Goal: Register for event/course

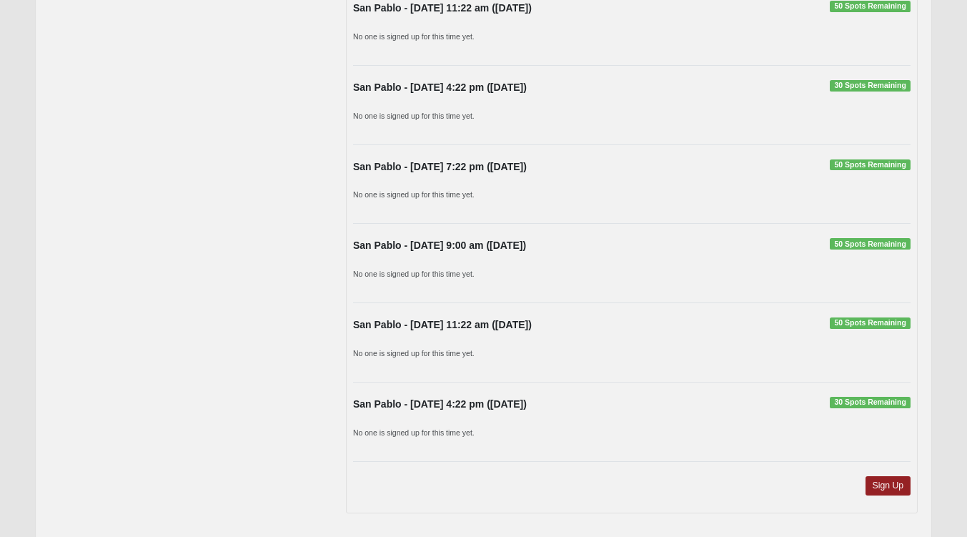
scroll to position [1115, 0]
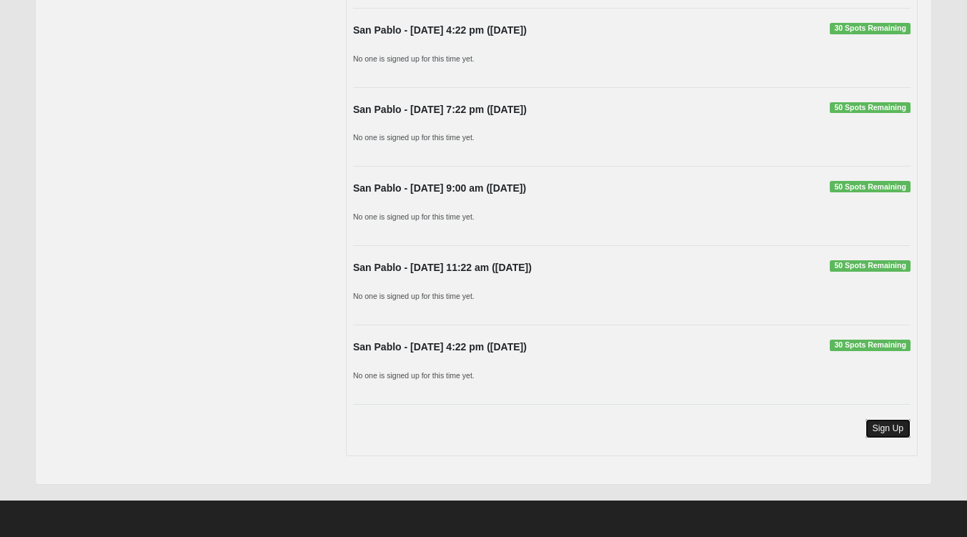
click at [889, 428] on link "Sign Up" at bounding box center [888, 428] width 46 height 19
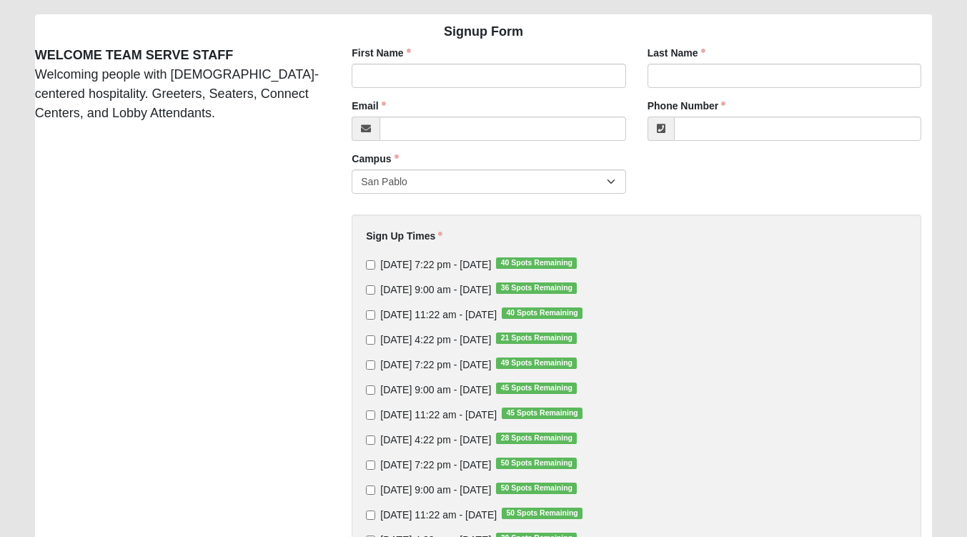
scroll to position [103, 0]
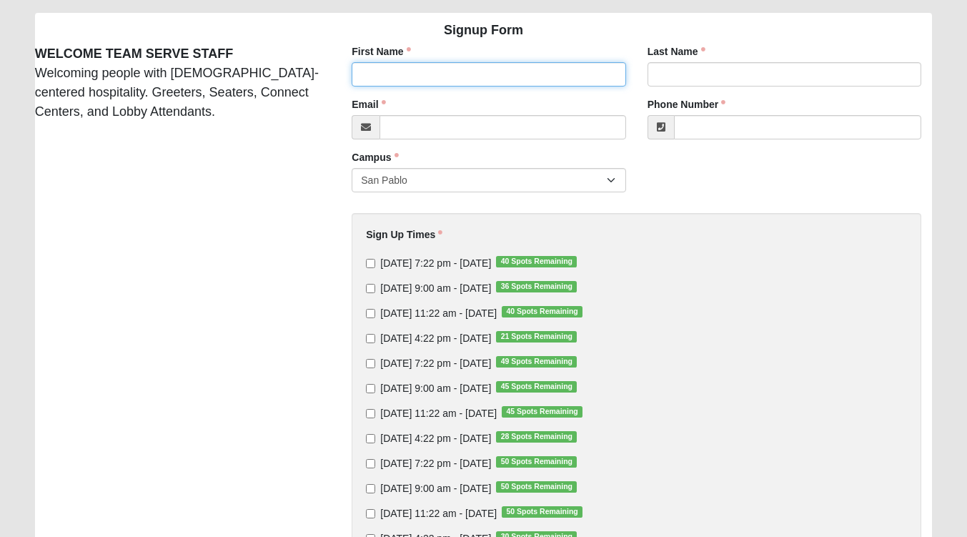
click at [557, 75] on input "First Name" at bounding box center [489, 74] width 274 height 24
type input "McKinley"
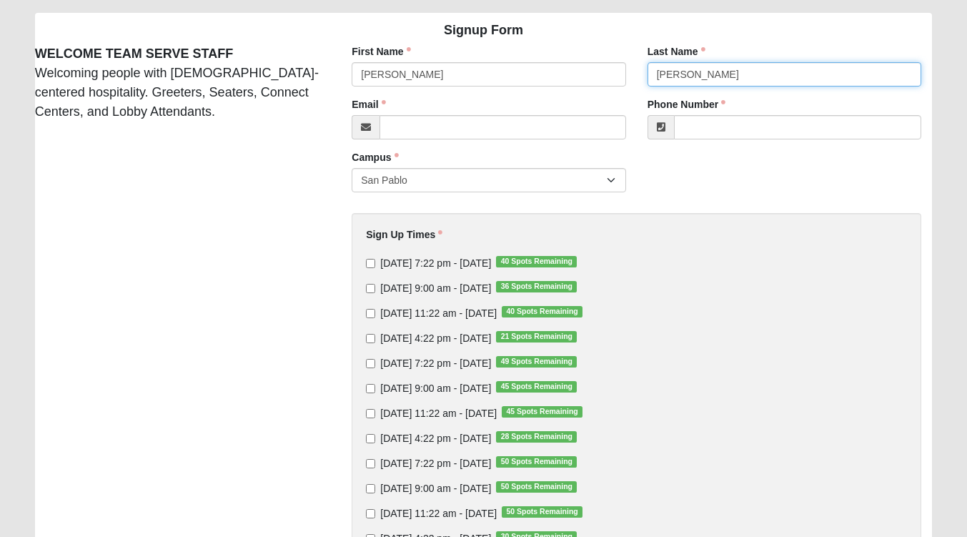
type input "Pugh"
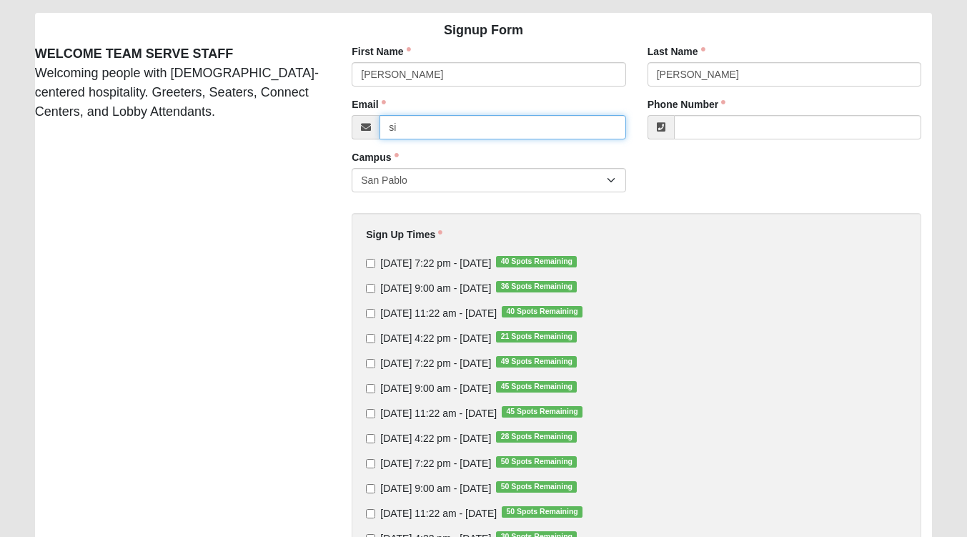
type input "sigchi152@gmail.com"
type input "(941) 321-3599"
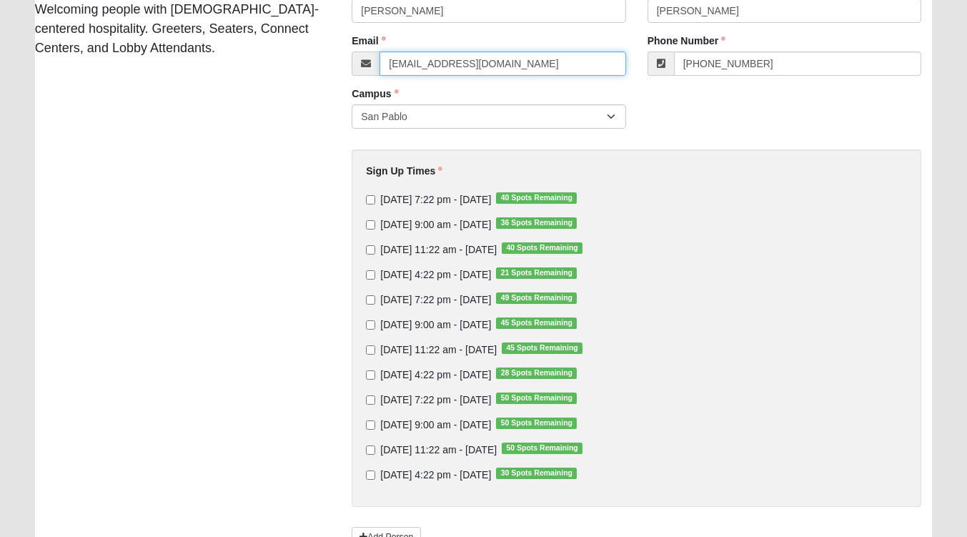
scroll to position [176, 0]
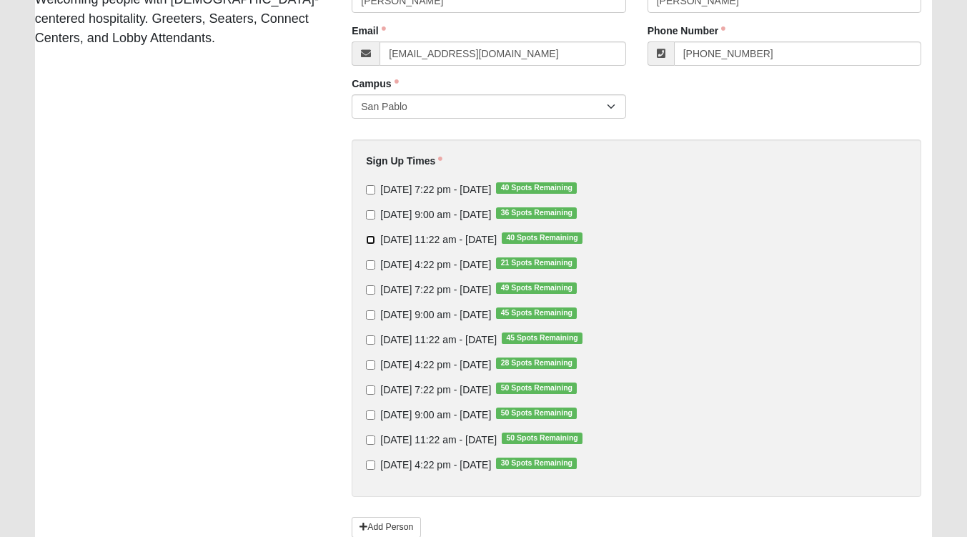
click at [373, 241] on input "Sunday 11:22 am - Oct 5 2025 40 Spots Remaining" at bounding box center [370, 239] width 9 height 9
checkbox input "true"
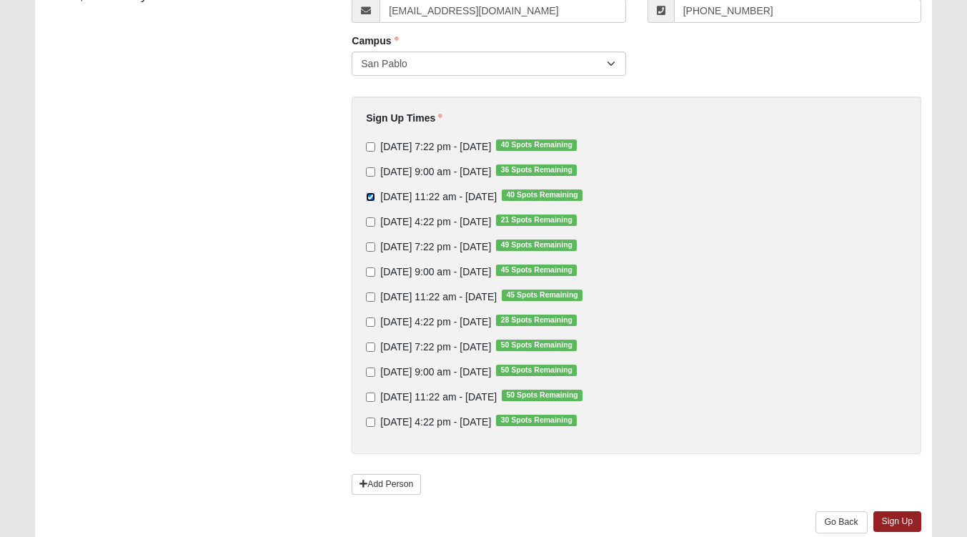
scroll to position [279, 0]
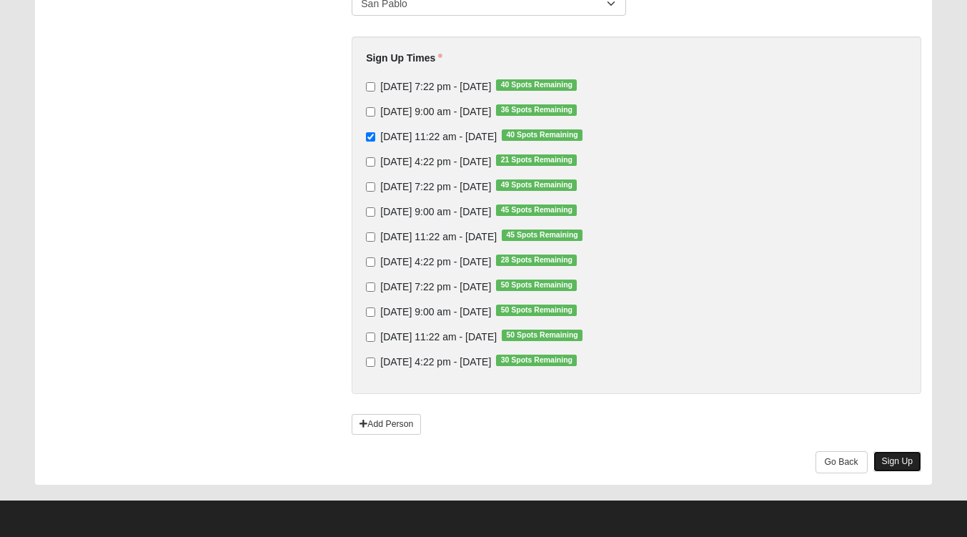
click at [902, 461] on link "Sign Up" at bounding box center [897, 461] width 49 height 21
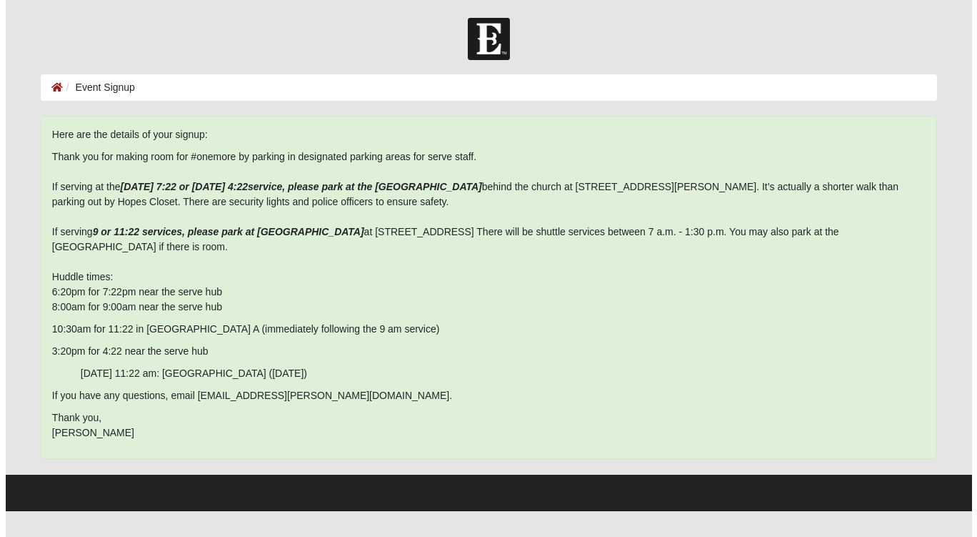
scroll to position [0, 0]
